Goal: Task Accomplishment & Management: Manage account settings

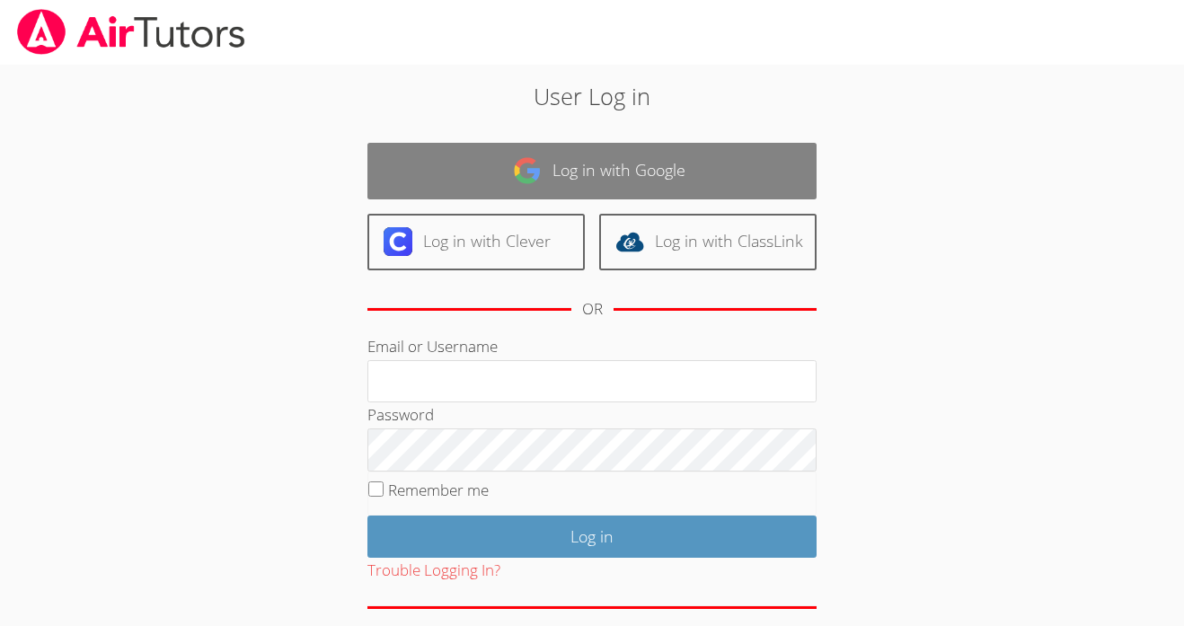
click at [629, 171] on link "Log in with Google" at bounding box center [591, 171] width 449 height 57
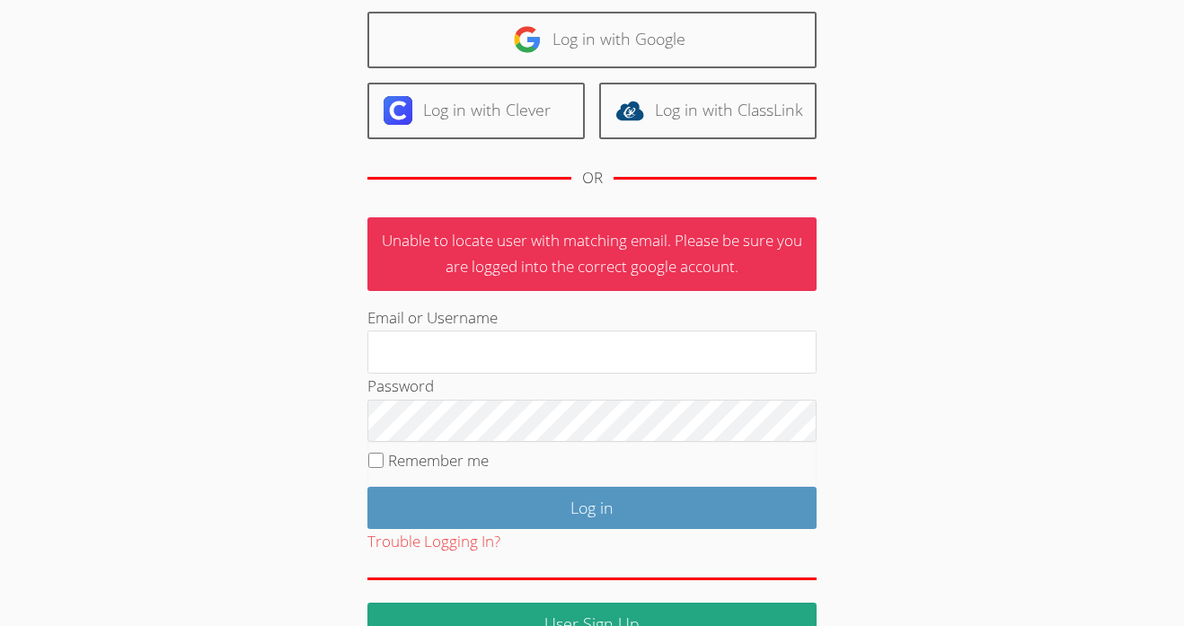
scroll to position [177, 0]
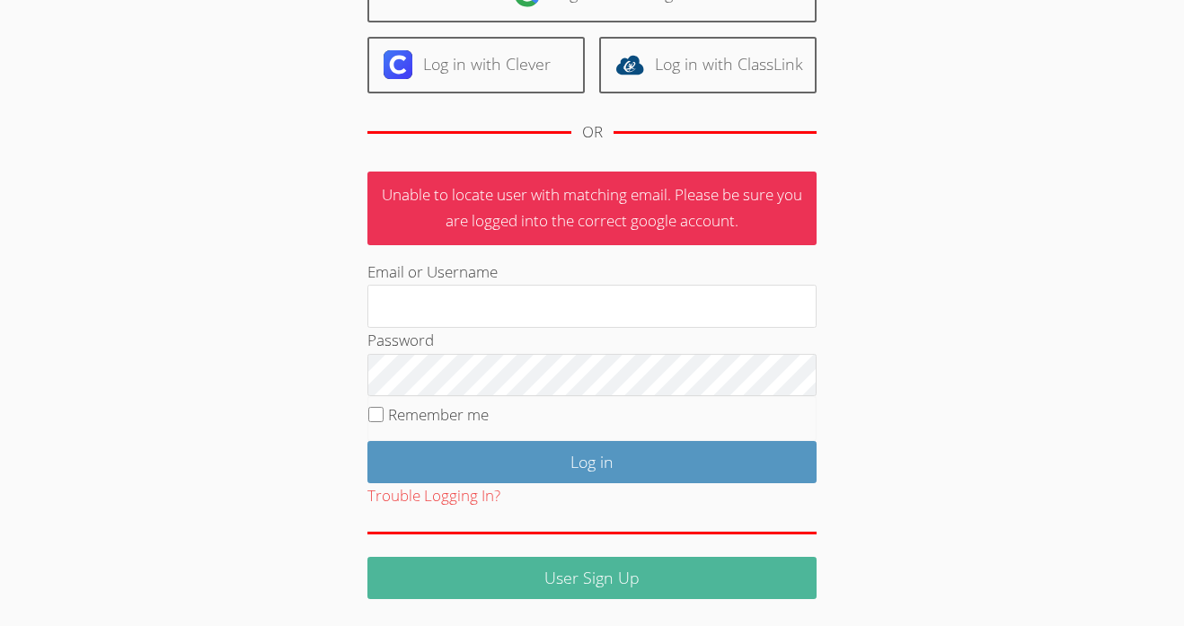
click at [600, 583] on link "User Sign Up" at bounding box center [591, 578] width 449 height 42
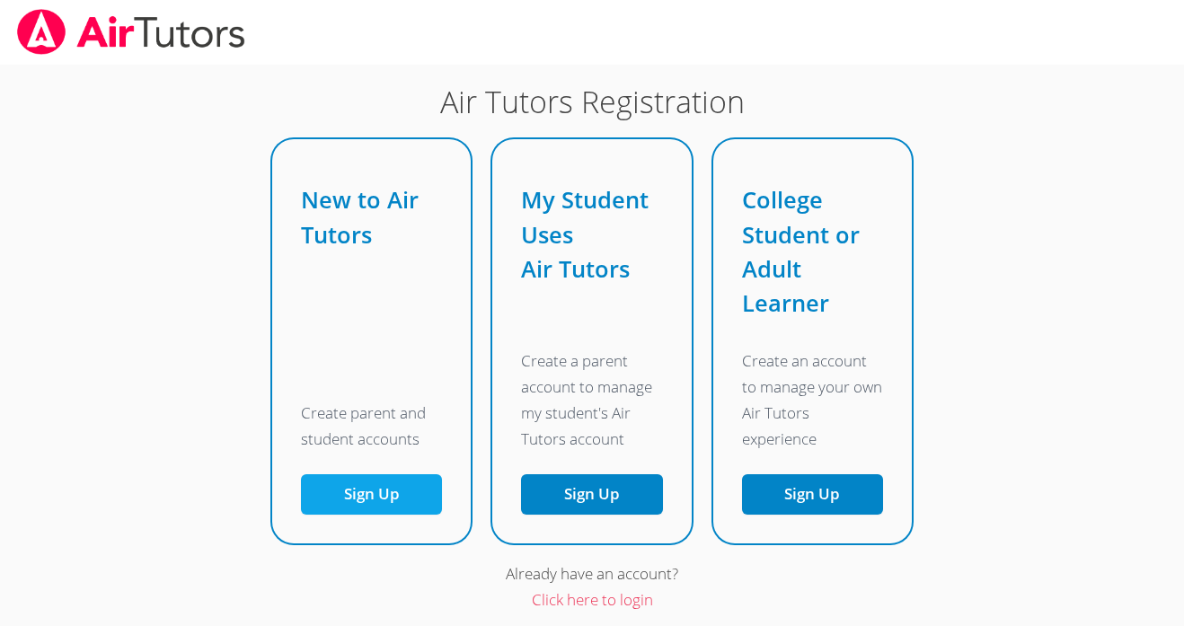
click at [414, 511] on button "Sign Up" at bounding box center [371, 494] width 141 height 40
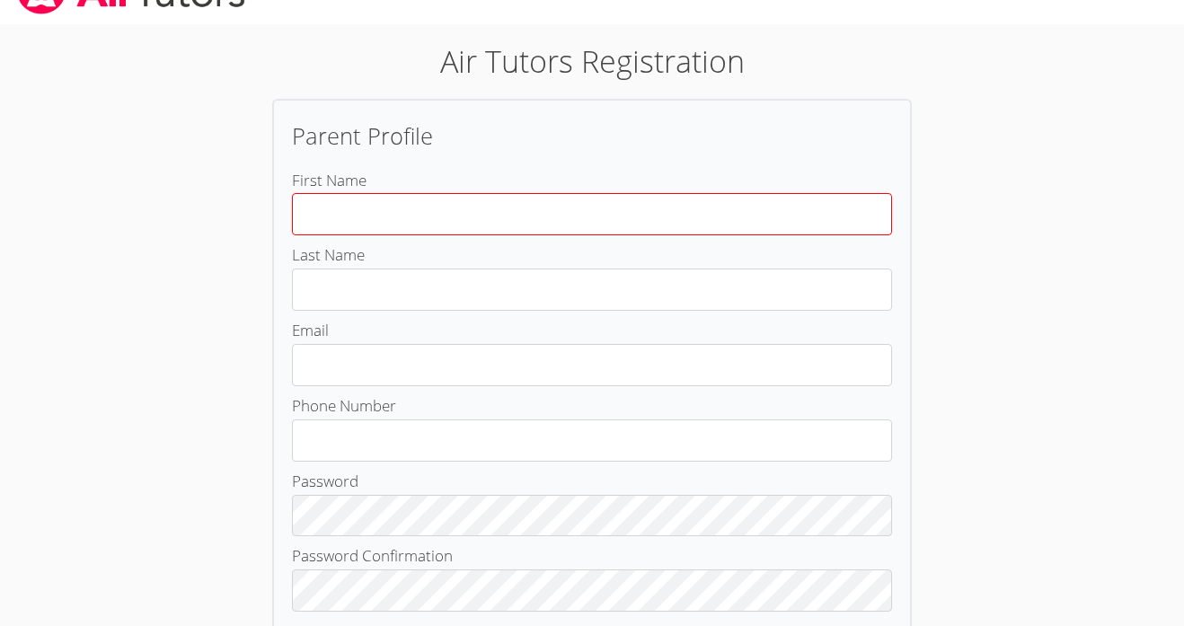
scroll to position [266, 0]
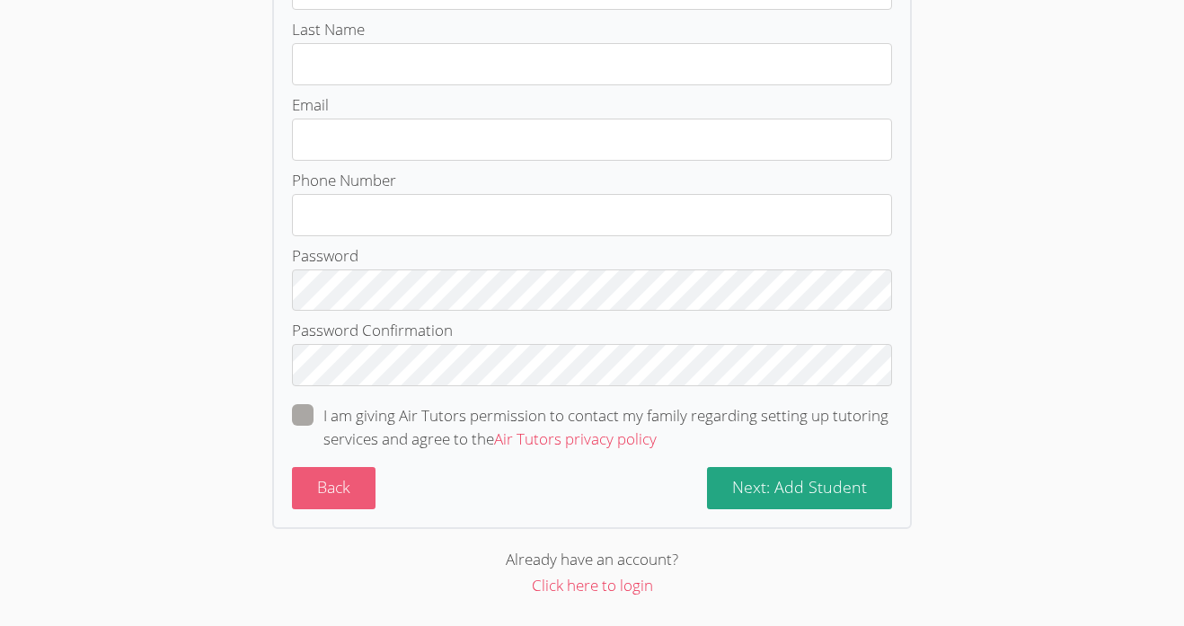
click at [345, 504] on button "Back" at bounding box center [334, 488] width 84 height 42
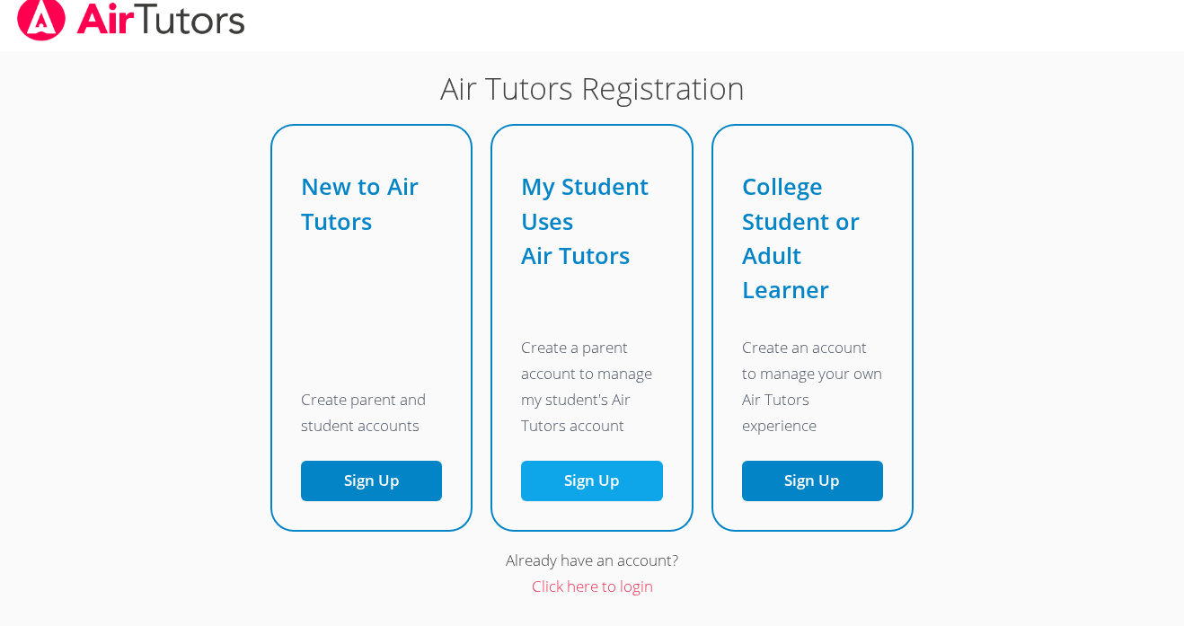
click at [623, 489] on link "Sign Up" at bounding box center [591, 481] width 141 height 40
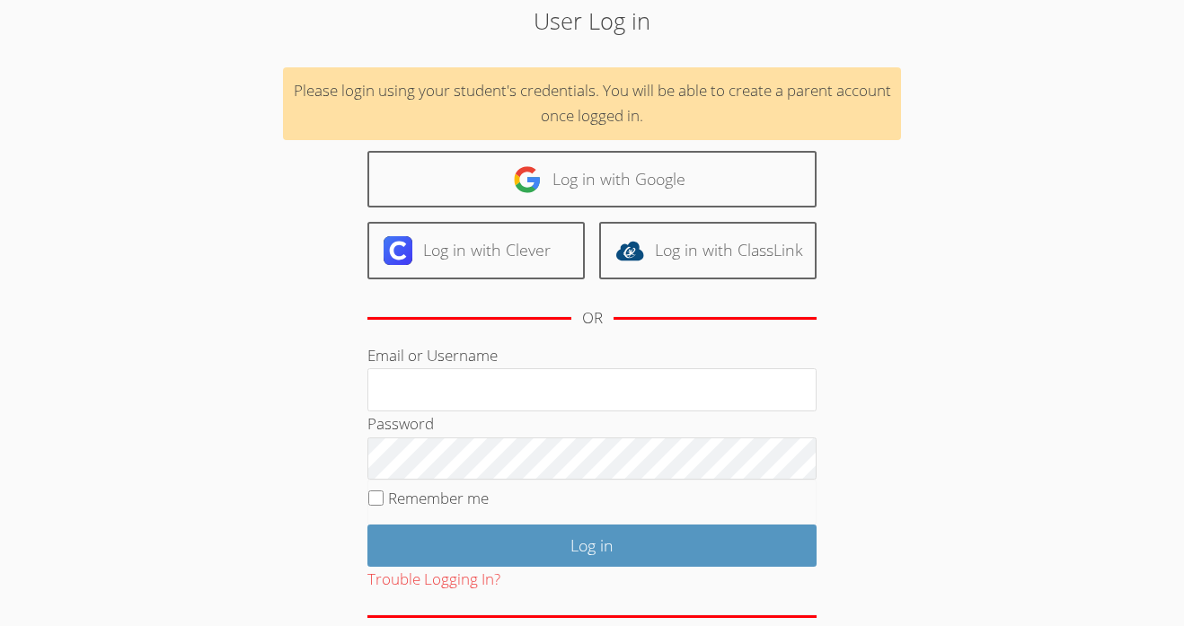
scroll to position [80, 0]
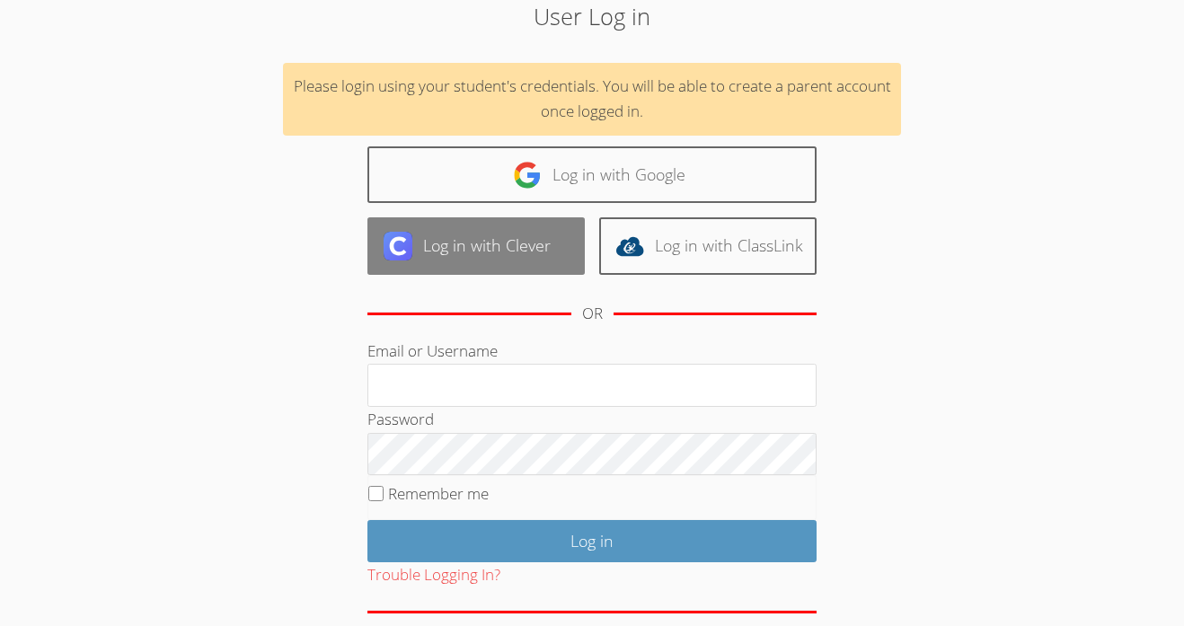
click at [490, 263] on link "Log in with Clever" at bounding box center [475, 245] width 217 height 57
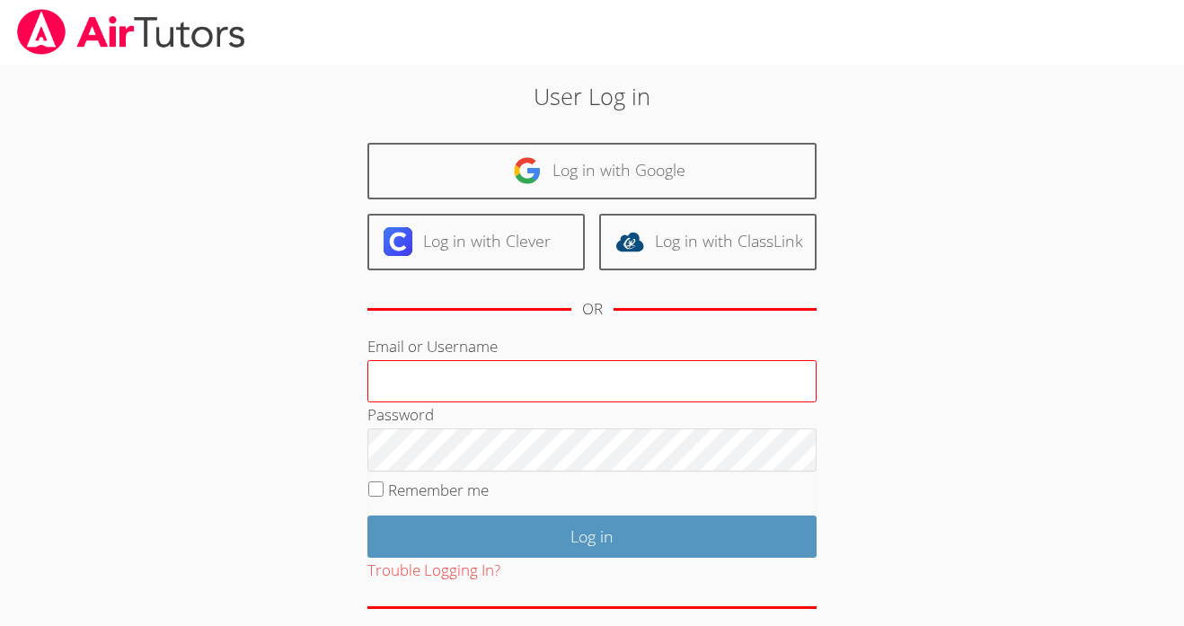
scroll to position [75, 0]
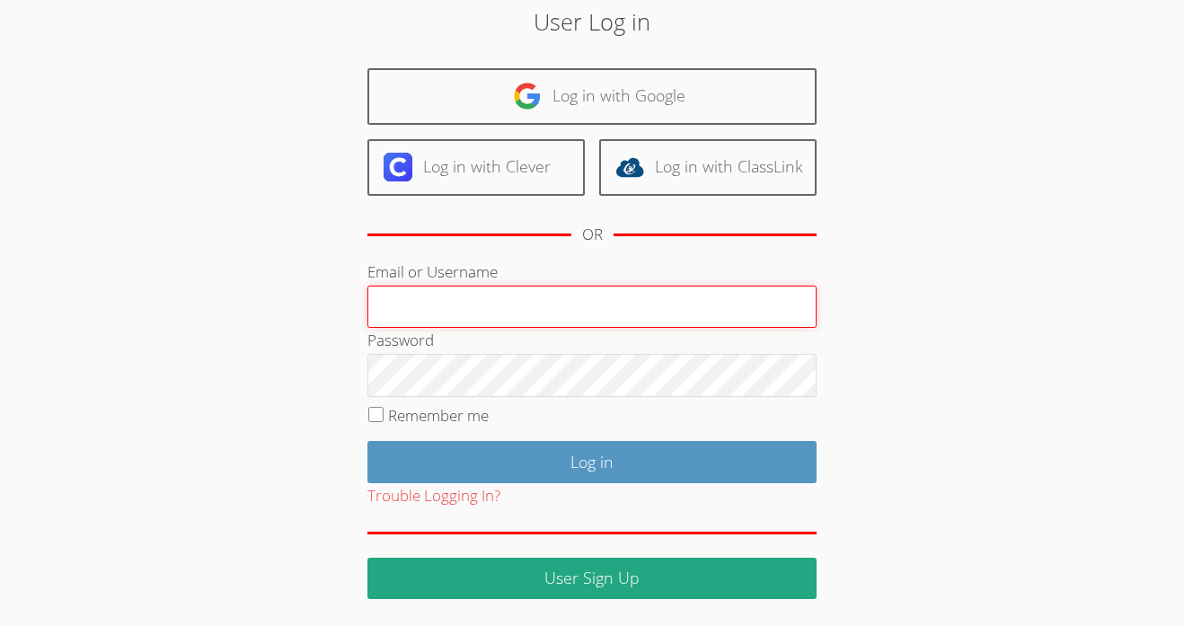
click at [541, 289] on input "Email or Username" at bounding box center [591, 307] width 449 height 43
type input "[EMAIL_ADDRESS][DOMAIN_NAME]"
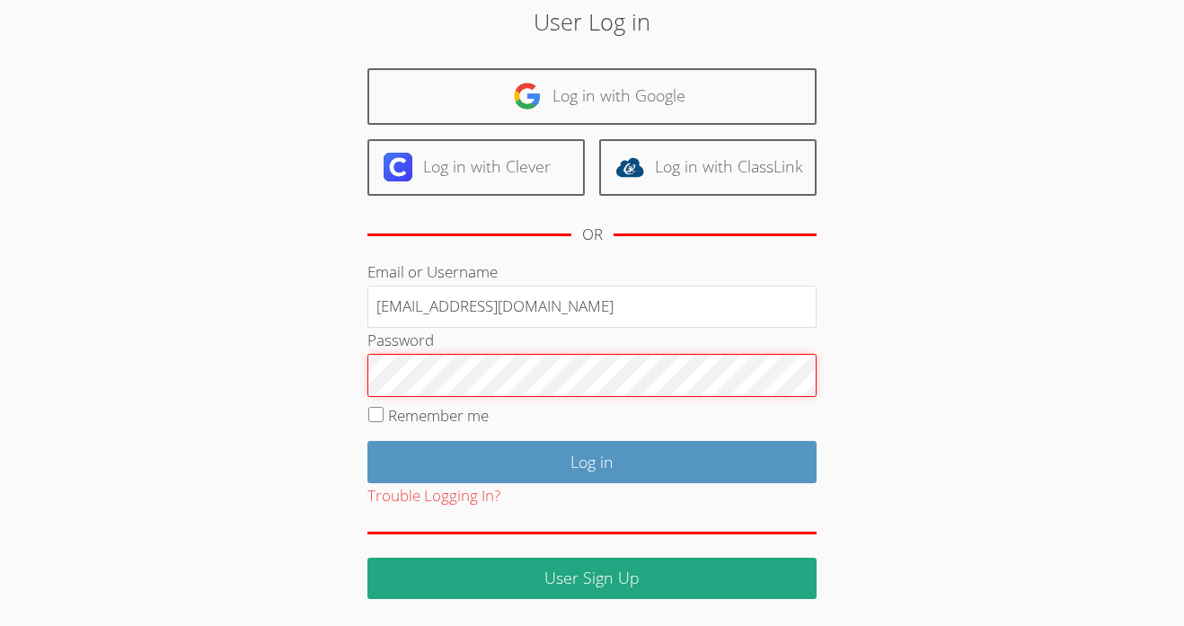
click at [367, 441] on input "Log in" at bounding box center [591, 462] width 449 height 42
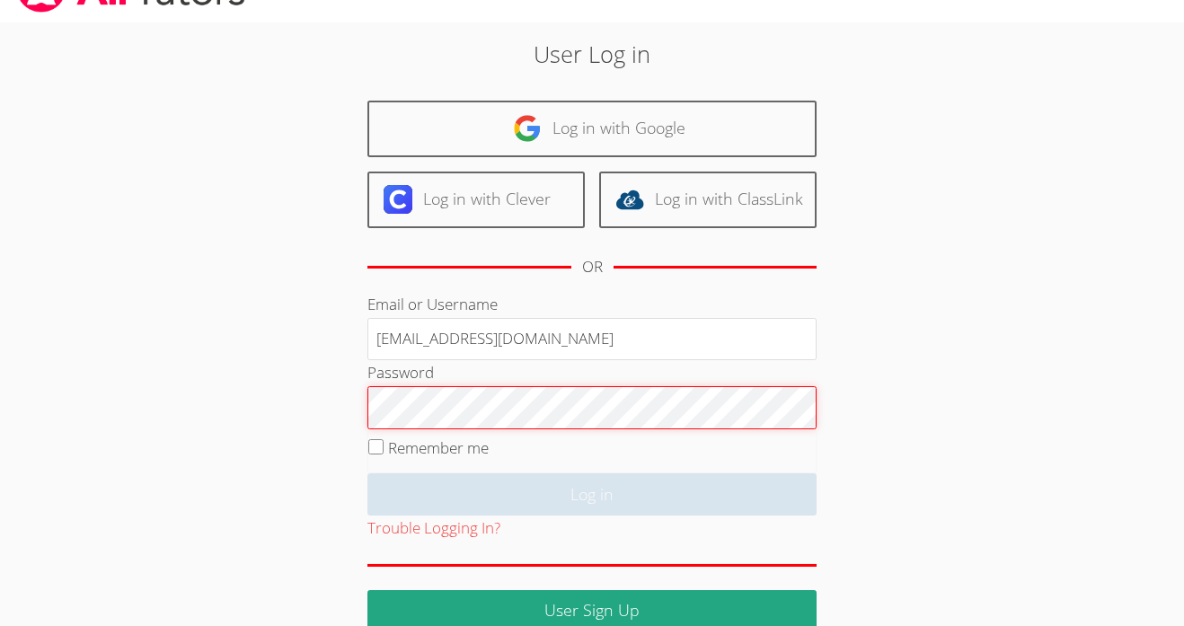
scroll to position [26, 0]
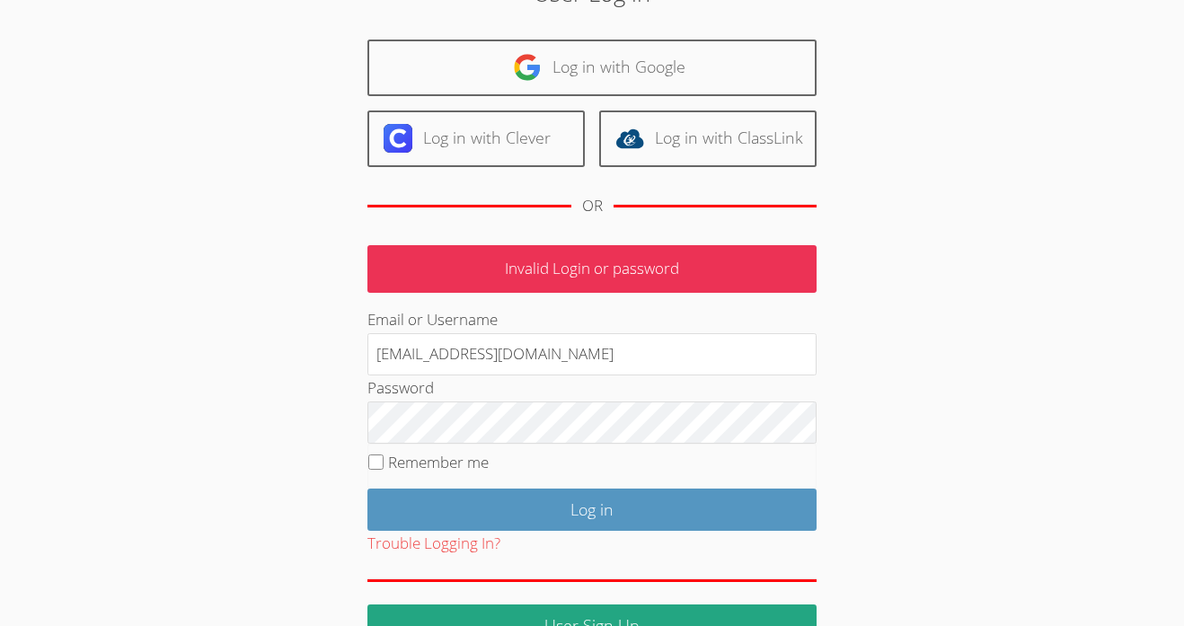
scroll to position [104, 0]
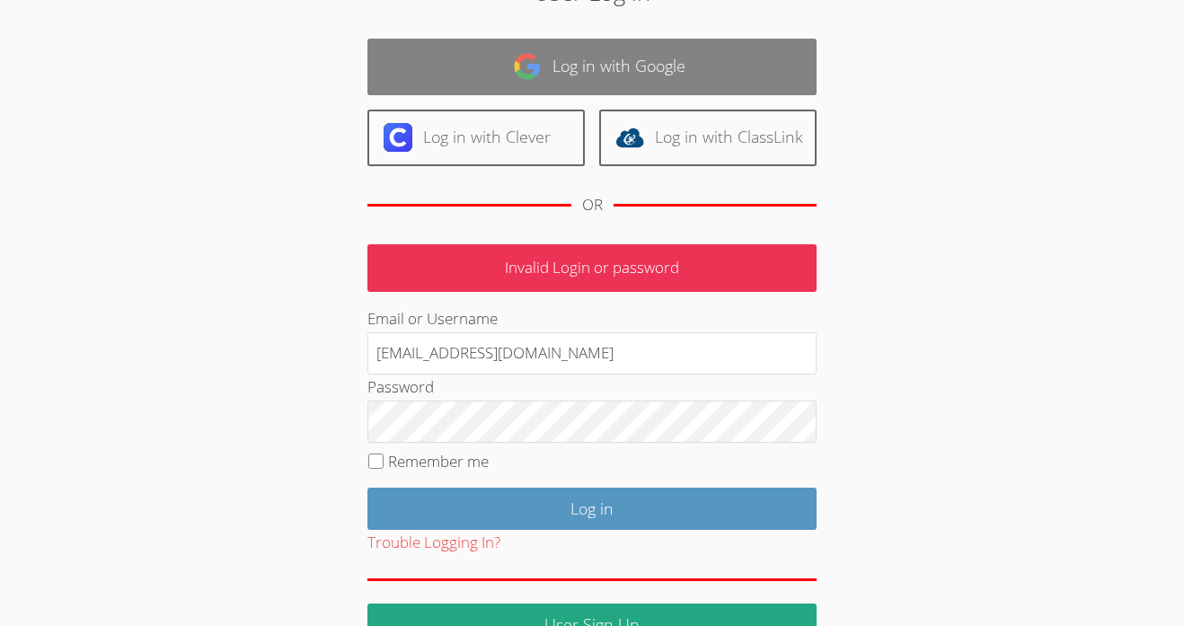
click at [630, 49] on link "Log in with Google" at bounding box center [591, 67] width 449 height 57
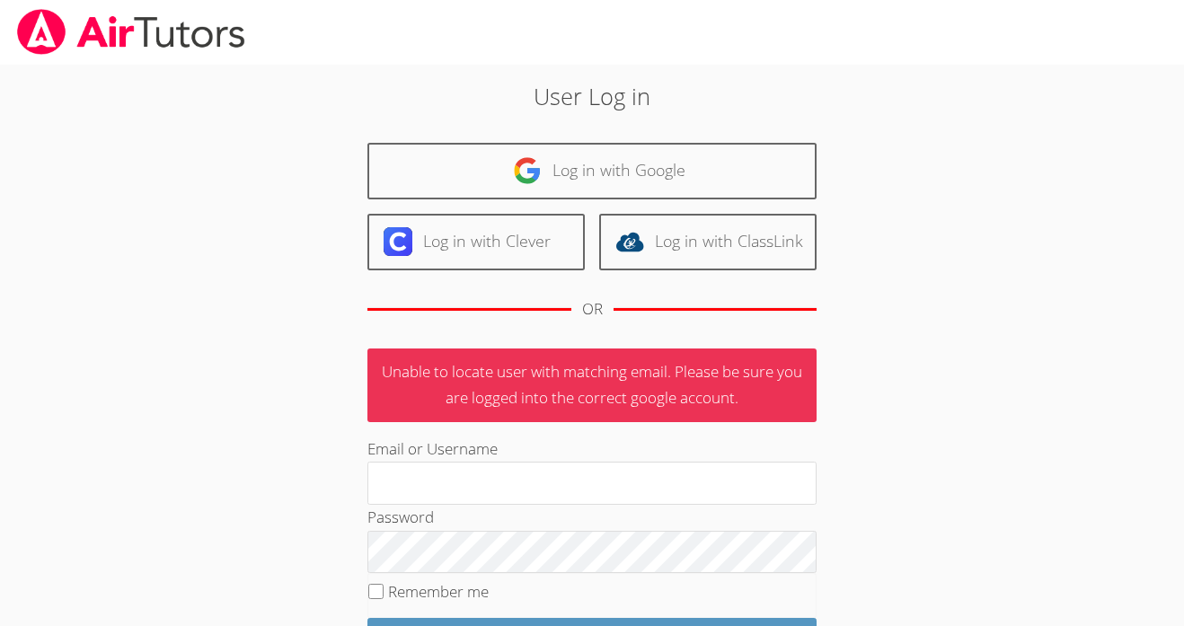
click at [630, 49] on div at bounding box center [592, 32] width 1184 height 65
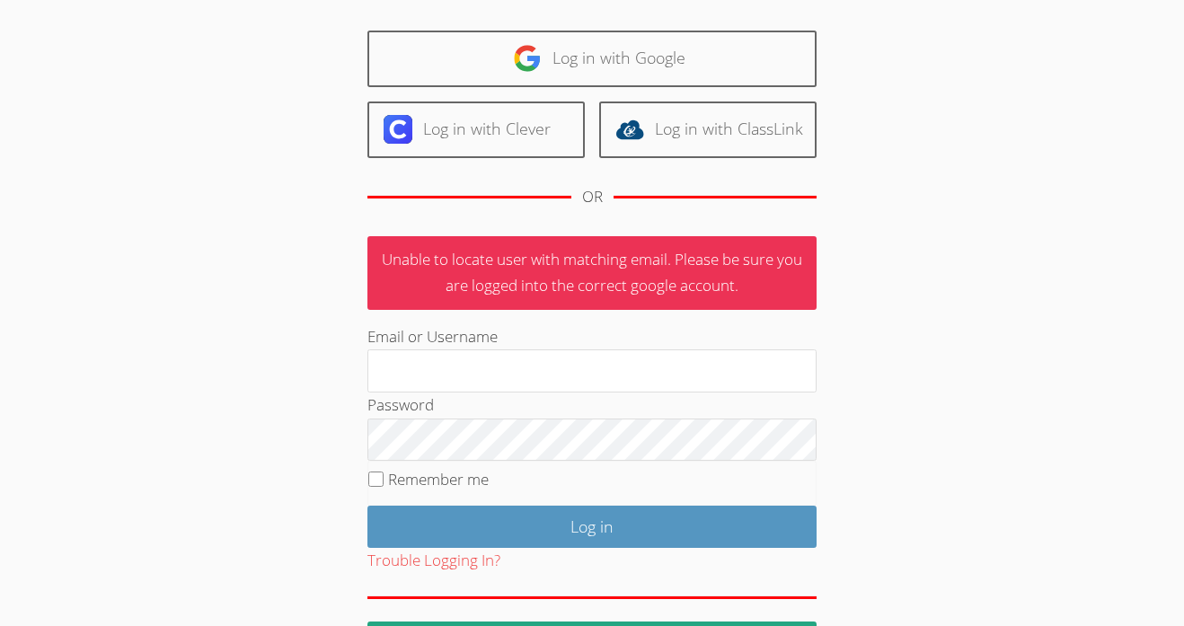
scroll to position [106, 0]
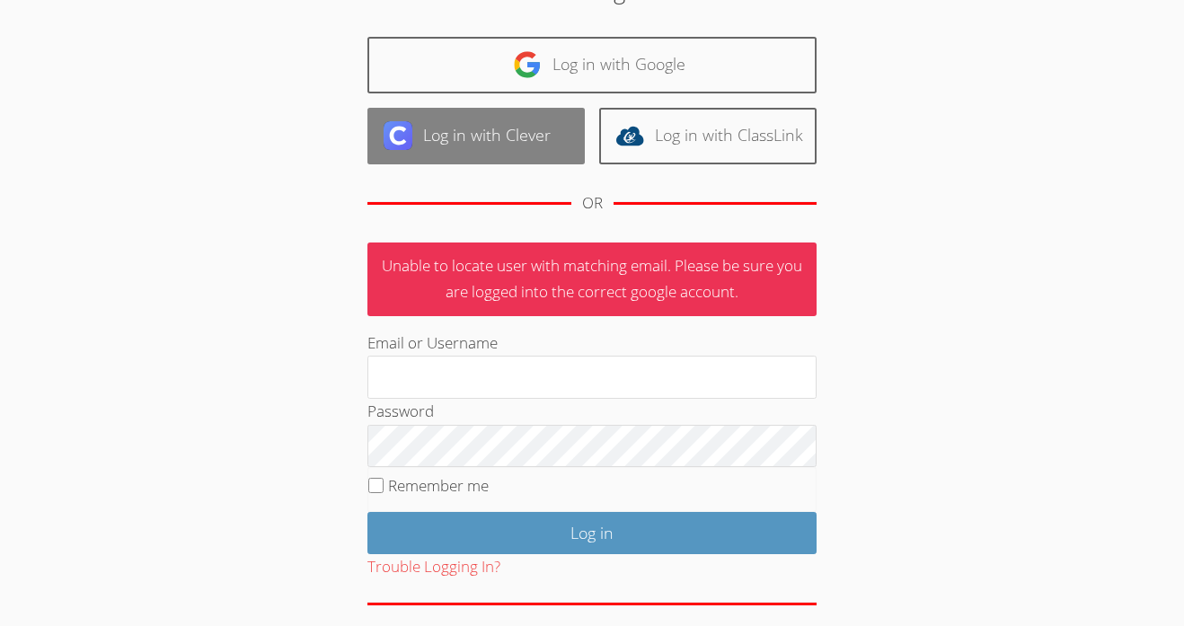
click at [518, 164] on link "Log in with Clever" at bounding box center [475, 136] width 217 height 57
